Goal: Task Accomplishment & Management: Manage account settings

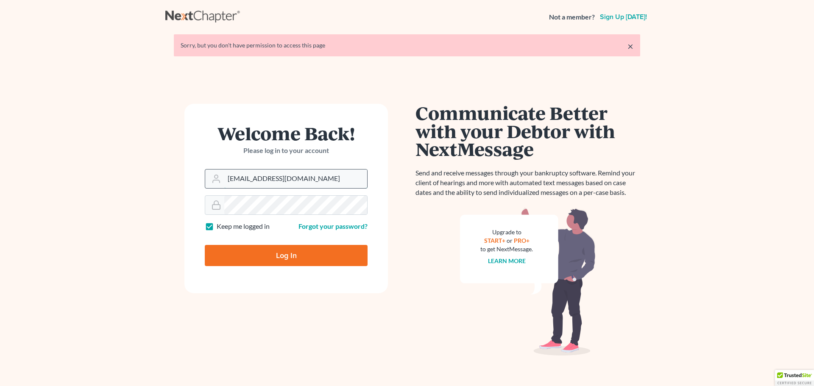
click at [273, 180] on input "[EMAIL_ADDRESS][DOMAIN_NAME]" at bounding box center [295, 178] width 143 height 19
click at [273, 180] on input "kellyg5019@gmail.com" at bounding box center [295, 178] width 143 height 19
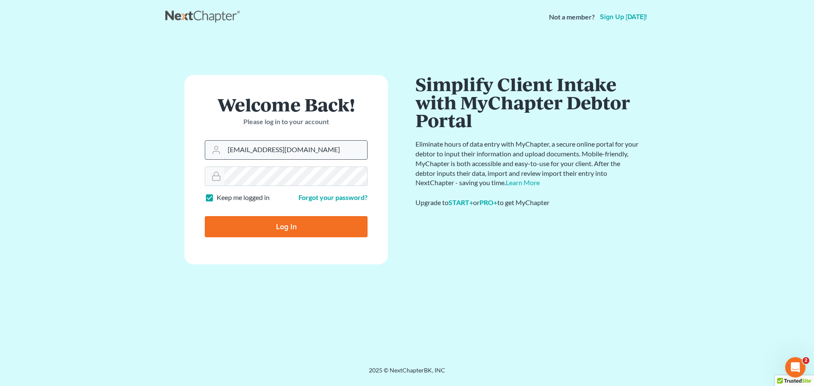
type input "mdonohue13@yahoo.com"
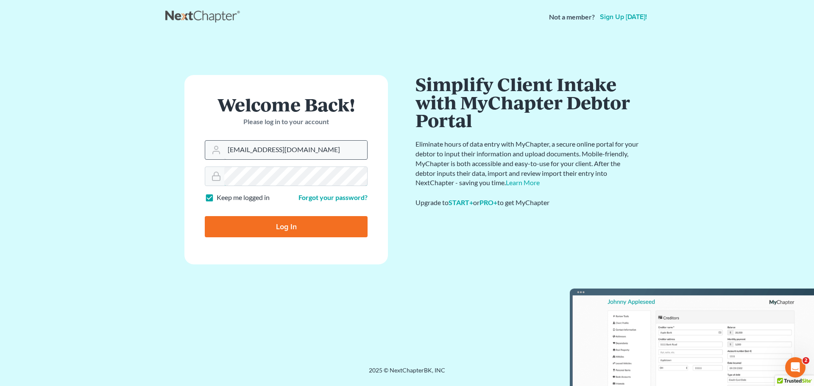
click at [205, 216] on input "Log In" at bounding box center [286, 226] width 163 height 21
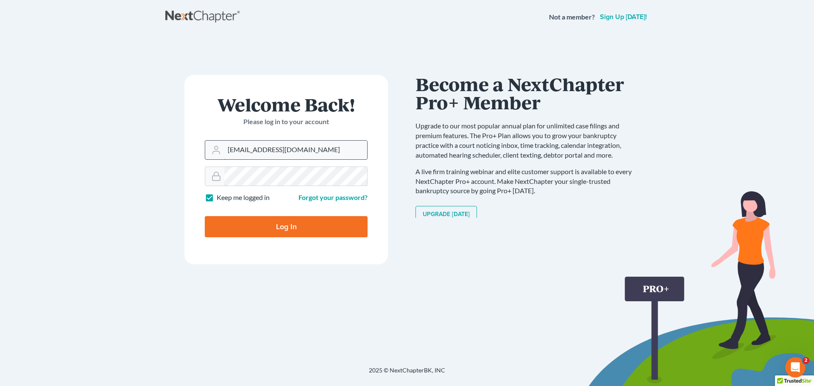
type input "Thinking..."
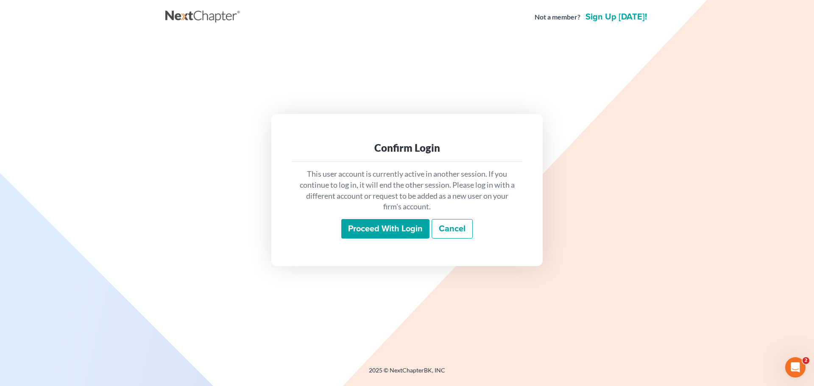
click at [363, 231] on input "Proceed with login" at bounding box center [385, 228] width 88 height 19
